Goal: Task Accomplishment & Management: Manage account settings

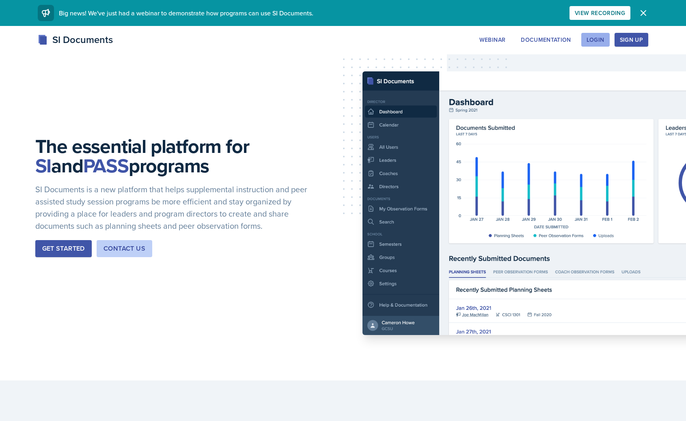
click at [595, 39] on div "Login" at bounding box center [595, 40] width 18 height 6
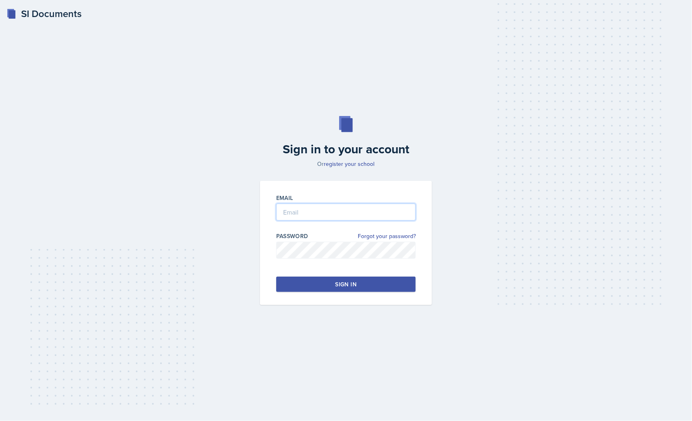
click at [370, 208] on input "email" at bounding box center [346, 212] width 140 height 17
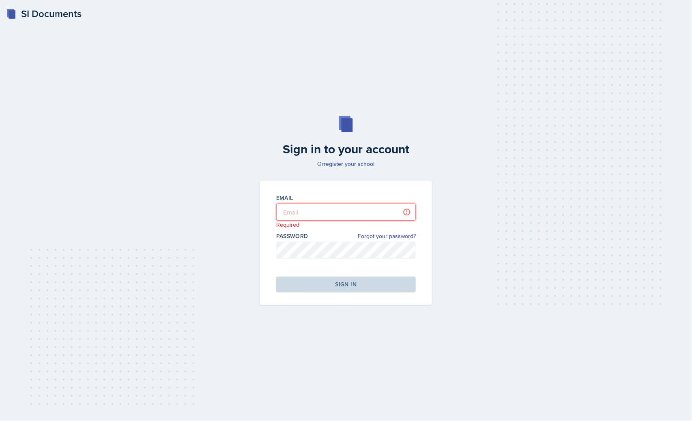
type input "[EMAIL_ADDRESS][DOMAIN_NAME]"
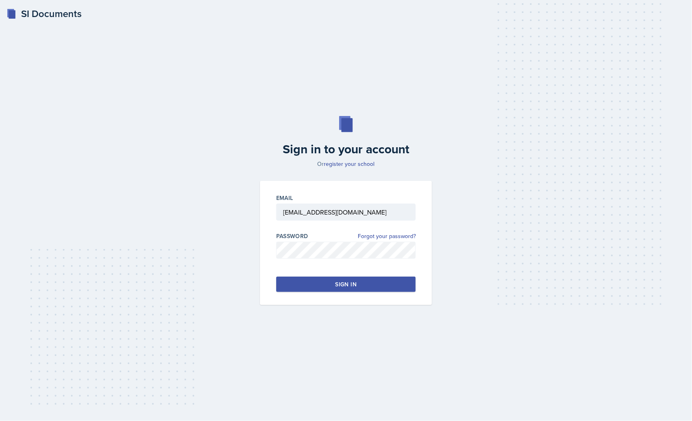
drag, startPoint x: 383, startPoint y: 273, endPoint x: 384, endPoint y: 277, distance: 4.5
click at [384, 277] on div "Email [EMAIL_ADDRESS][DOMAIN_NAME] Password Forgot your password? Sign in" at bounding box center [346, 243] width 172 height 124
click at [387, 284] on button "Sign in" at bounding box center [346, 284] width 140 height 15
